Goal: Register for event/course

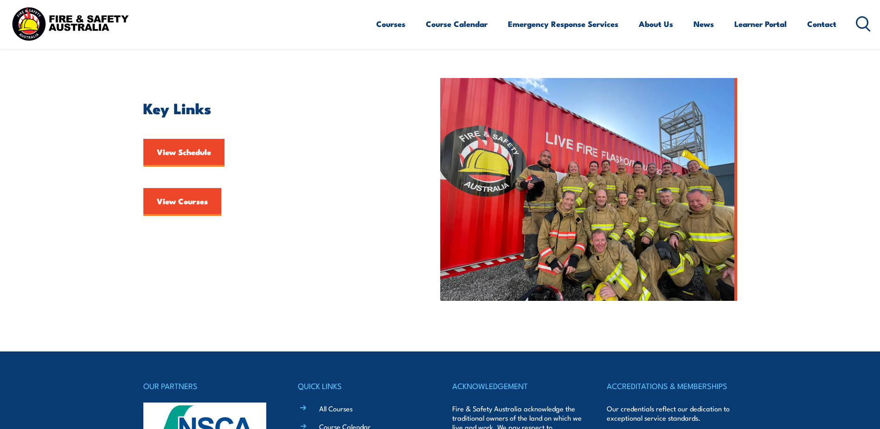
scroll to position [232, 0]
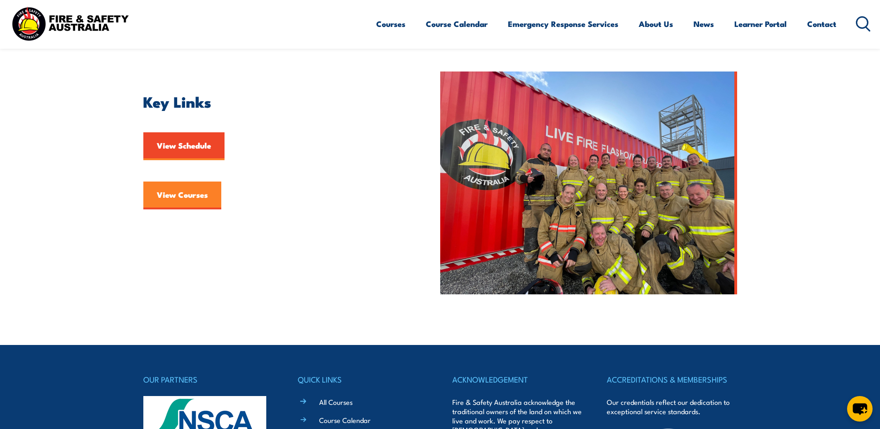
click at [188, 191] on link "View Courses" at bounding box center [182, 195] width 78 height 28
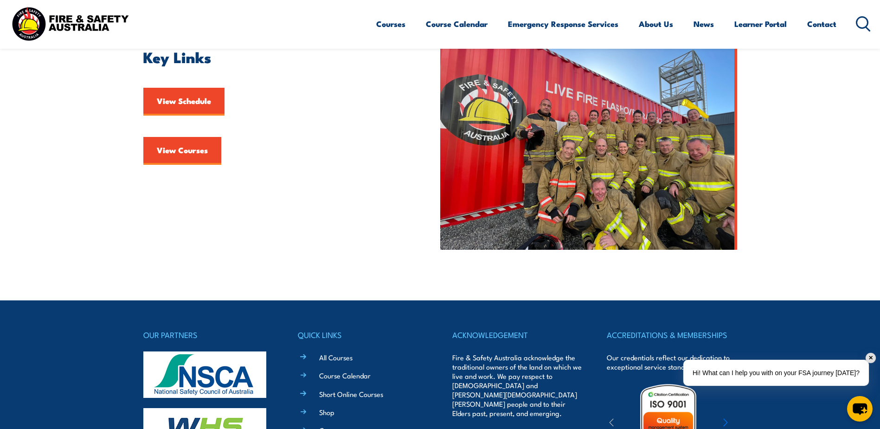
scroll to position [45, 0]
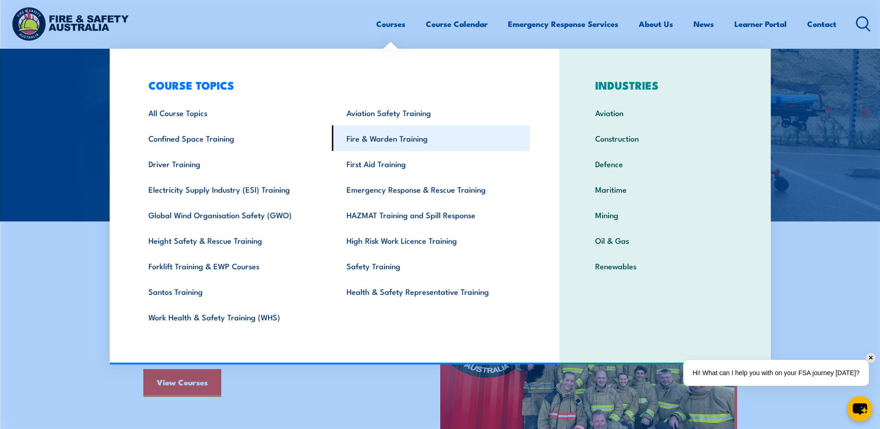
click at [382, 142] on link "Fire & Warden Training" at bounding box center [431, 138] width 198 height 26
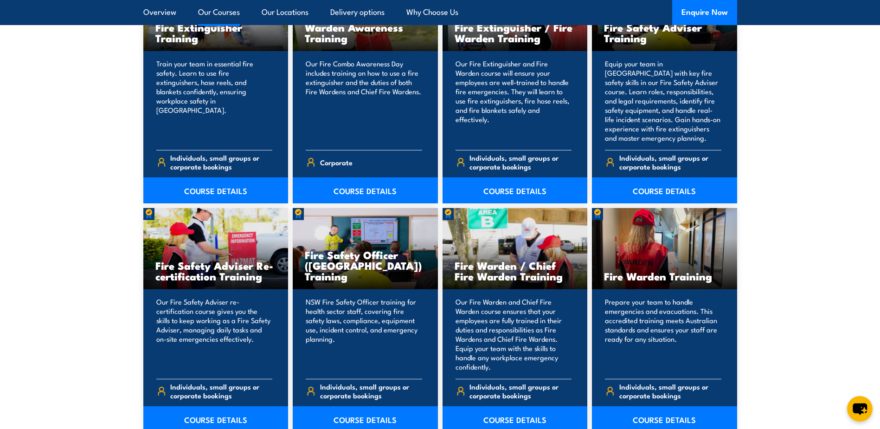
scroll to position [1067, 0]
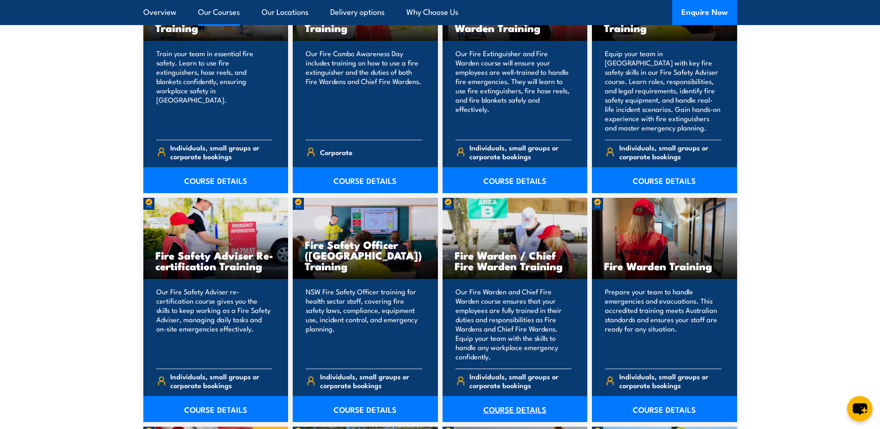
click at [511, 409] on link "COURSE DETAILS" at bounding box center [515, 409] width 145 height 26
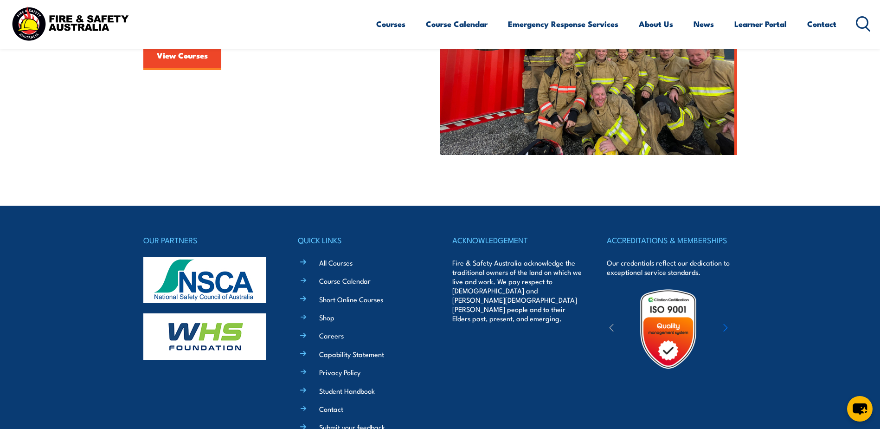
scroll to position [186, 0]
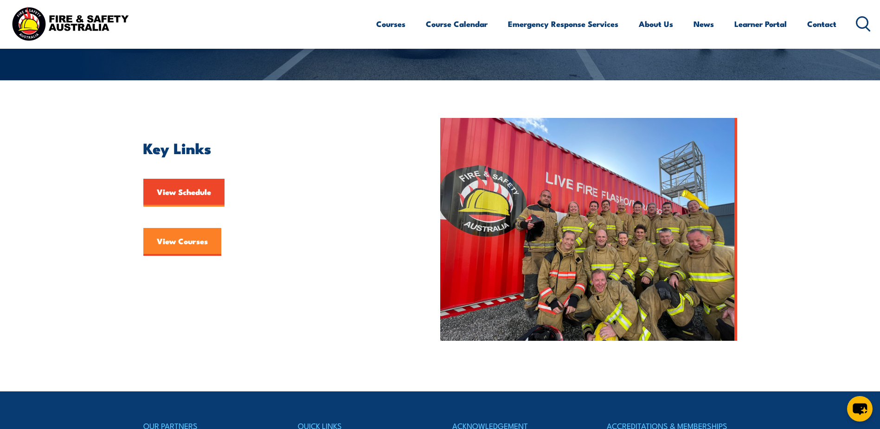
click at [205, 238] on link "View Courses" at bounding box center [182, 242] width 78 height 28
